Goal: Transaction & Acquisition: Purchase product/service

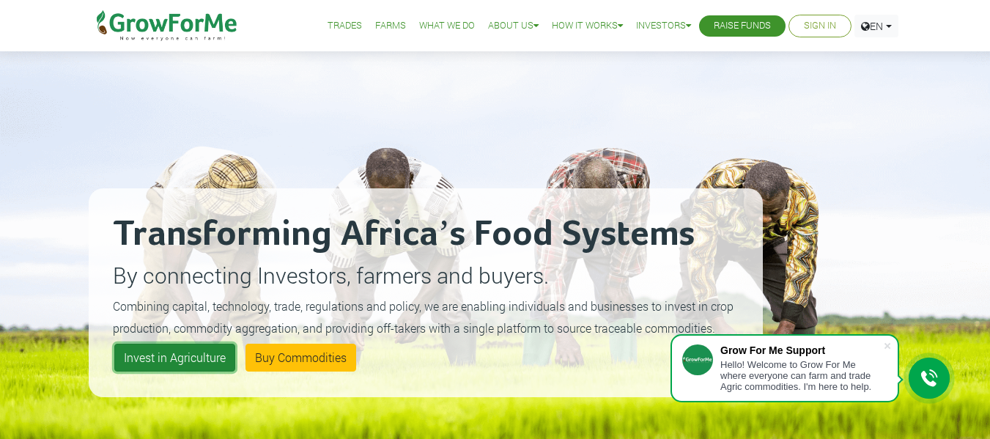
click at [182, 362] on link "Invest in Agriculture" at bounding box center [174, 358] width 121 height 28
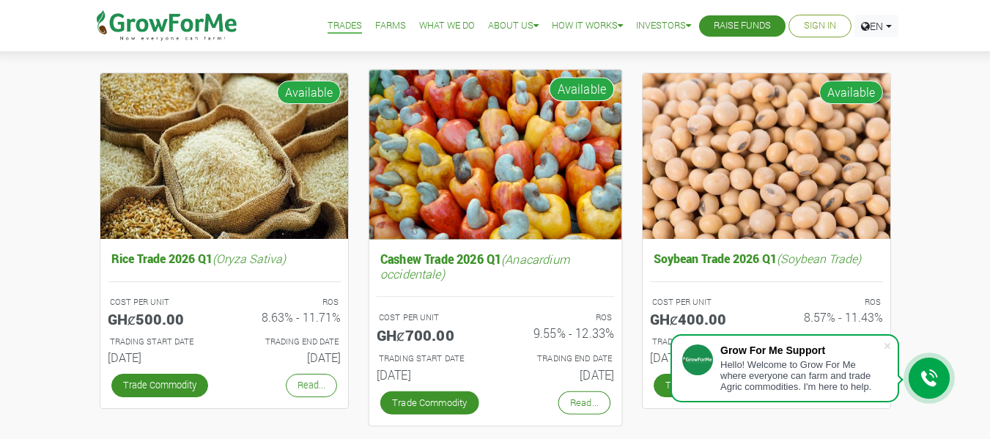
scroll to position [136, 0]
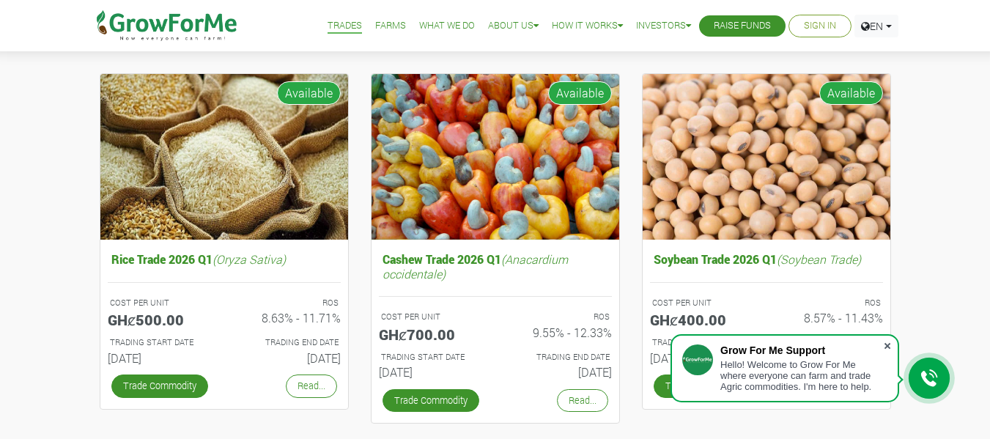
click at [886, 347] on span at bounding box center [887, 346] width 15 height 15
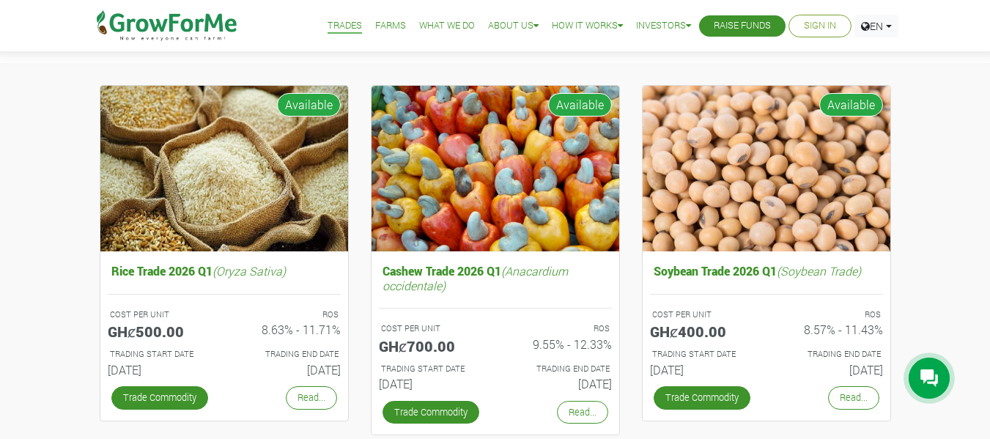
scroll to position [123, 0]
